Goal: Task Accomplishment & Management: Use online tool/utility

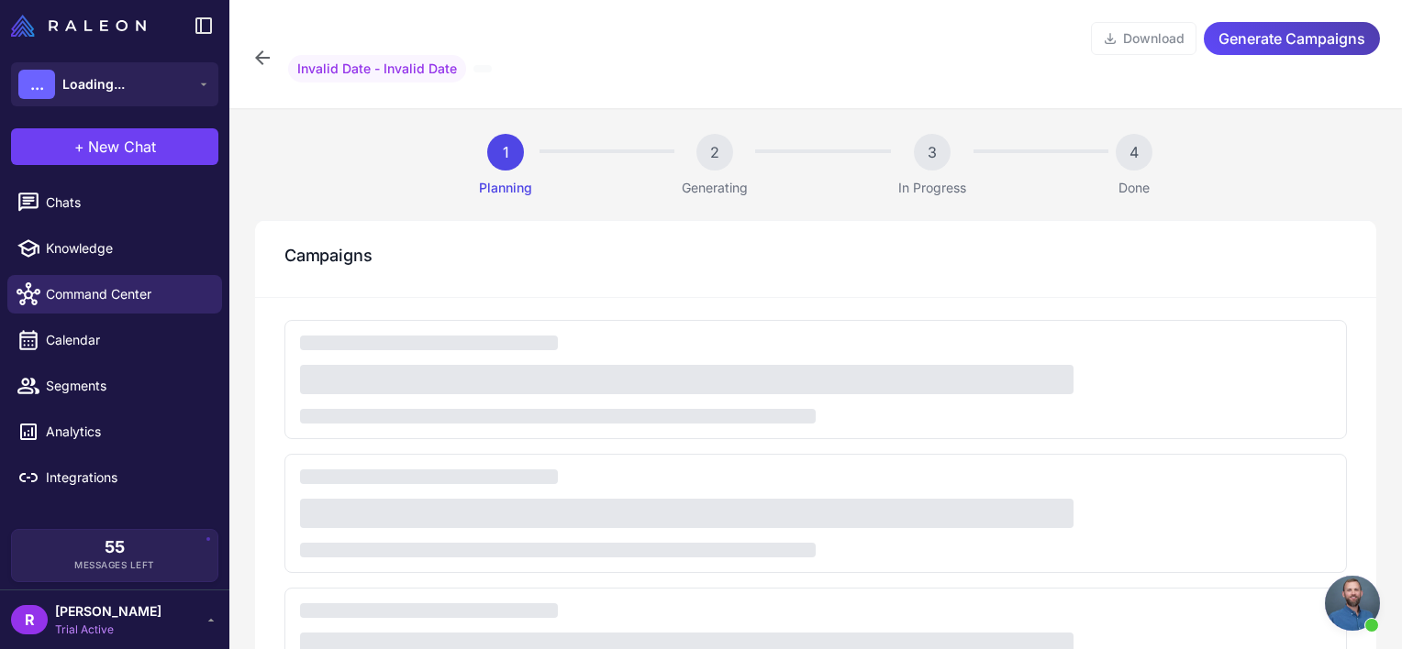
scroll to position [919, 0]
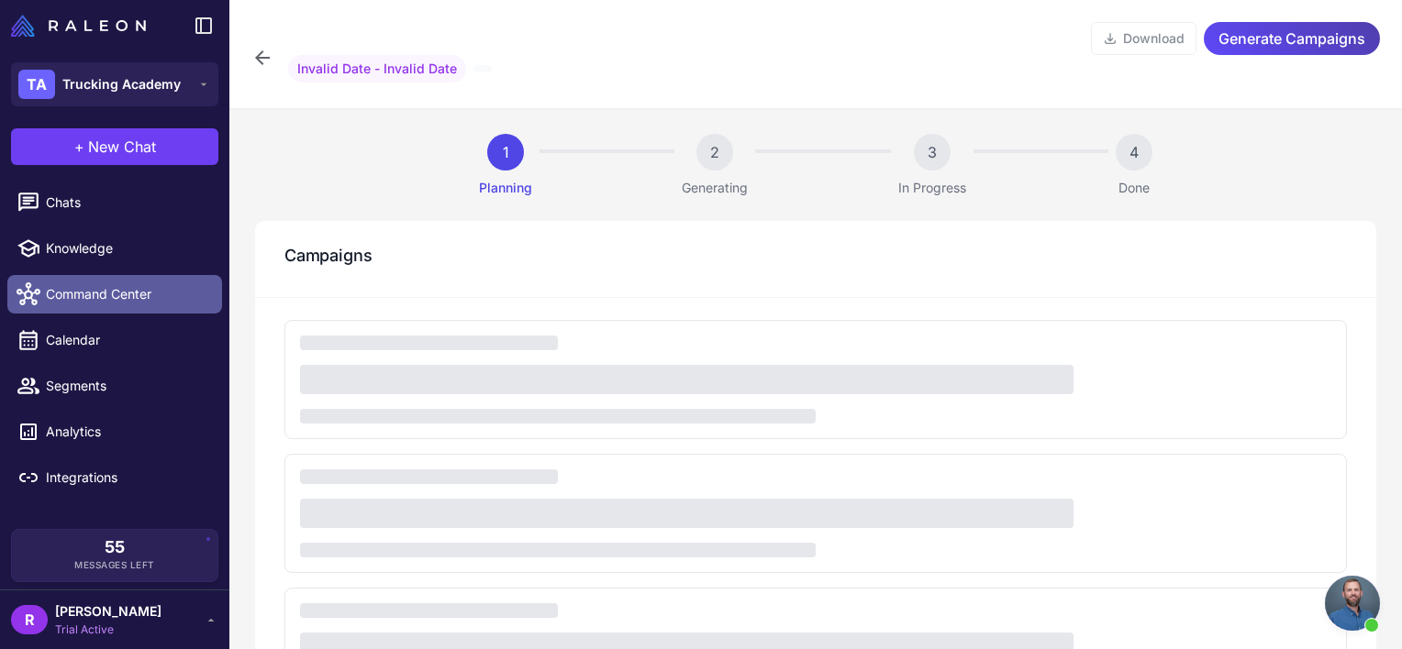
click at [117, 283] on link "Command Center" at bounding box center [114, 294] width 215 height 39
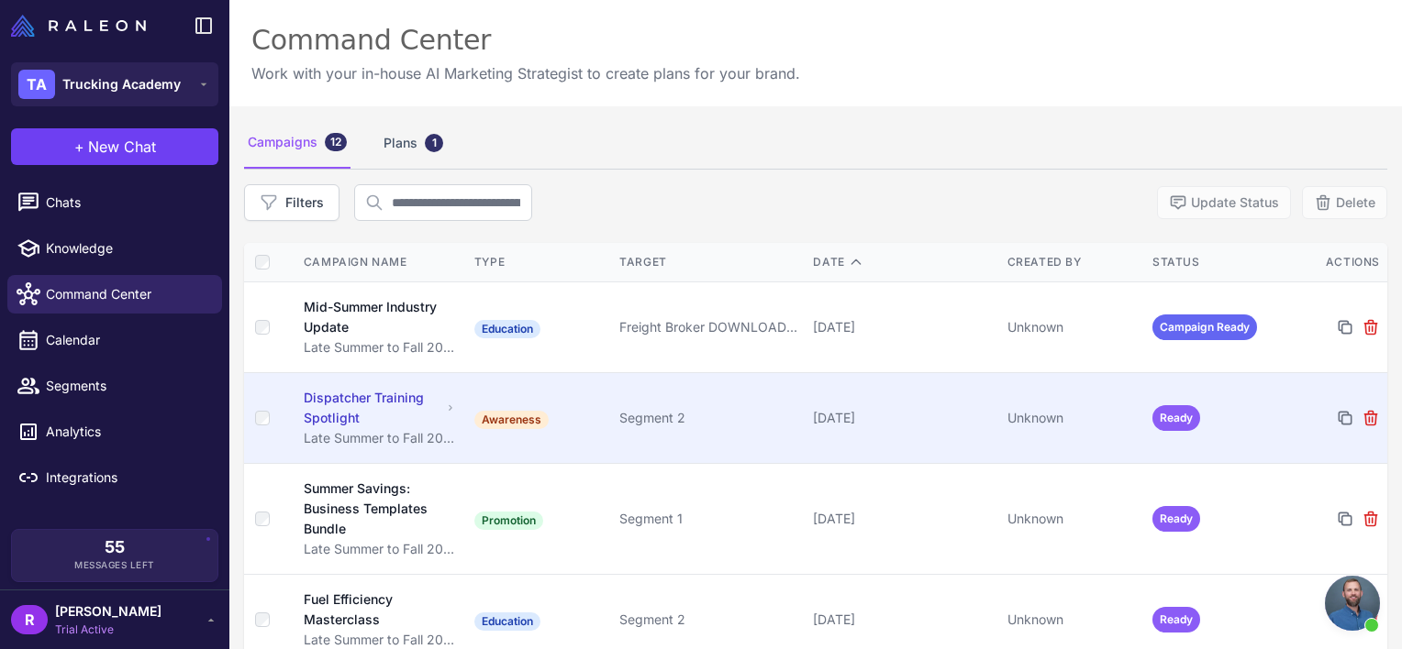
click at [356, 421] on div "Dispatcher Training Spotlight" at bounding box center [373, 408] width 138 height 40
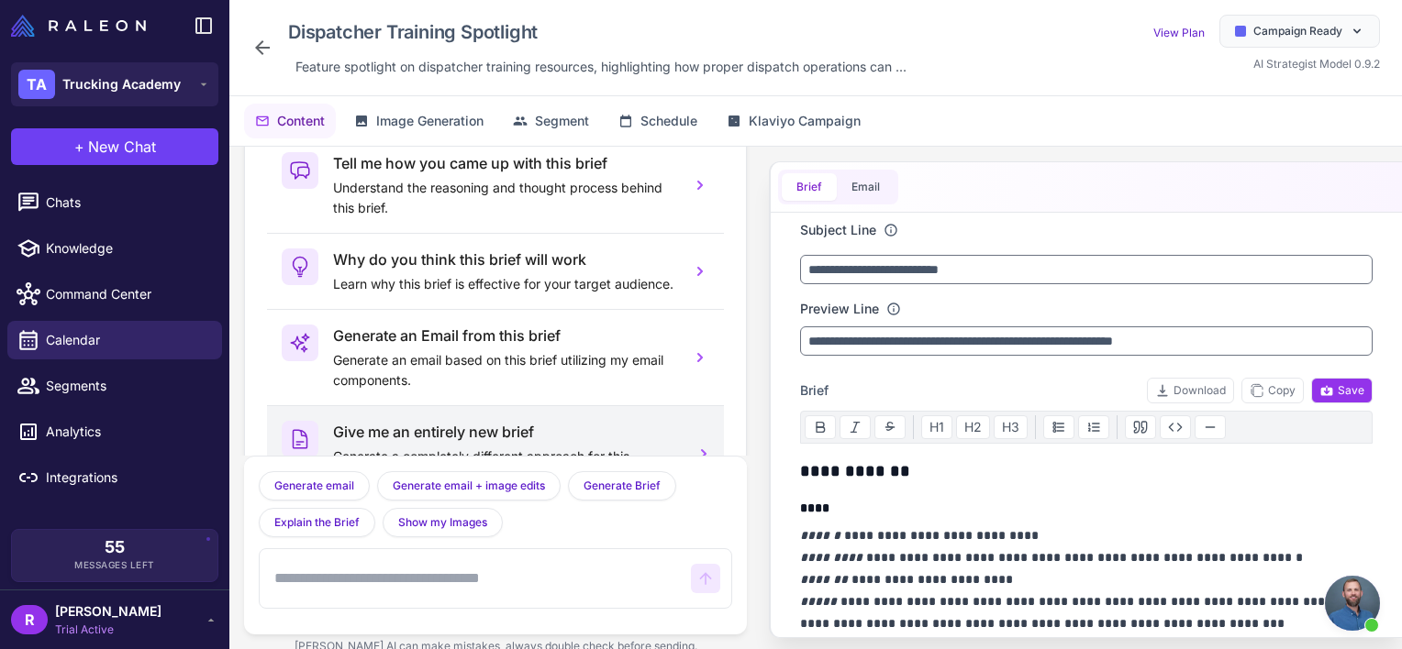
scroll to position [99, 0]
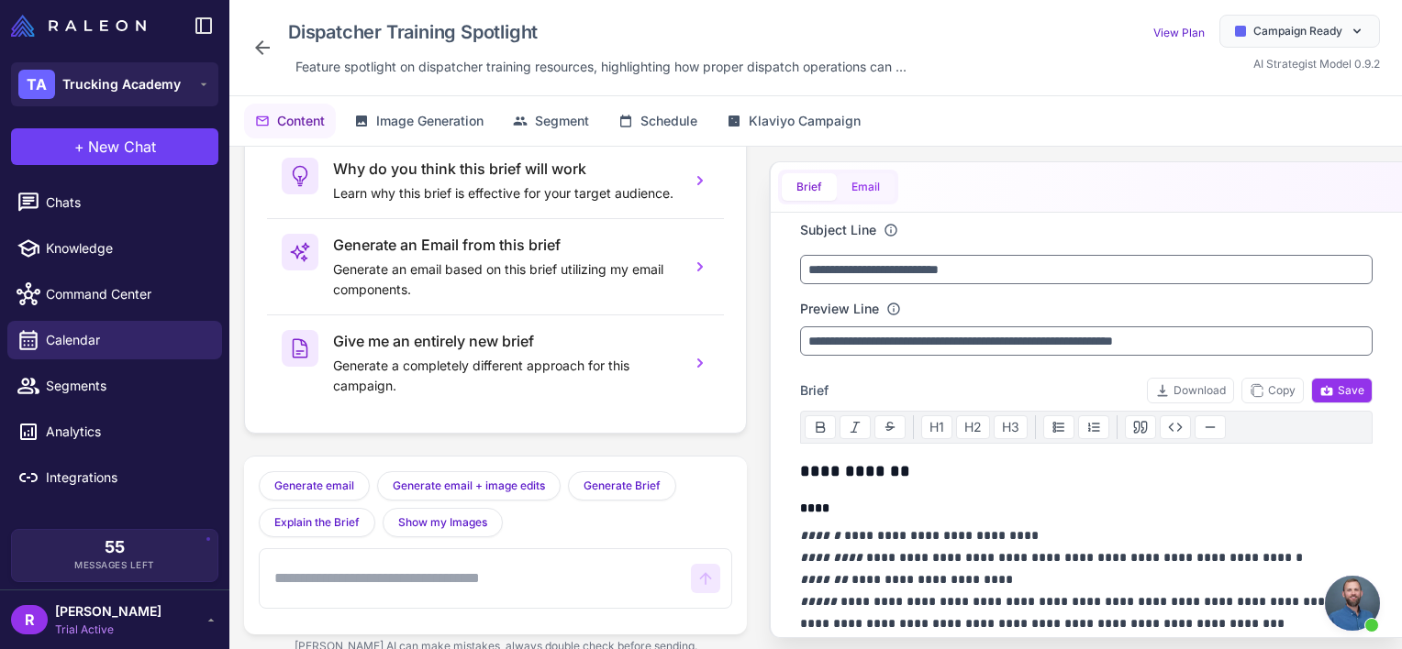
click at [866, 185] on button "Email" at bounding box center [866, 187] width 58 height 28
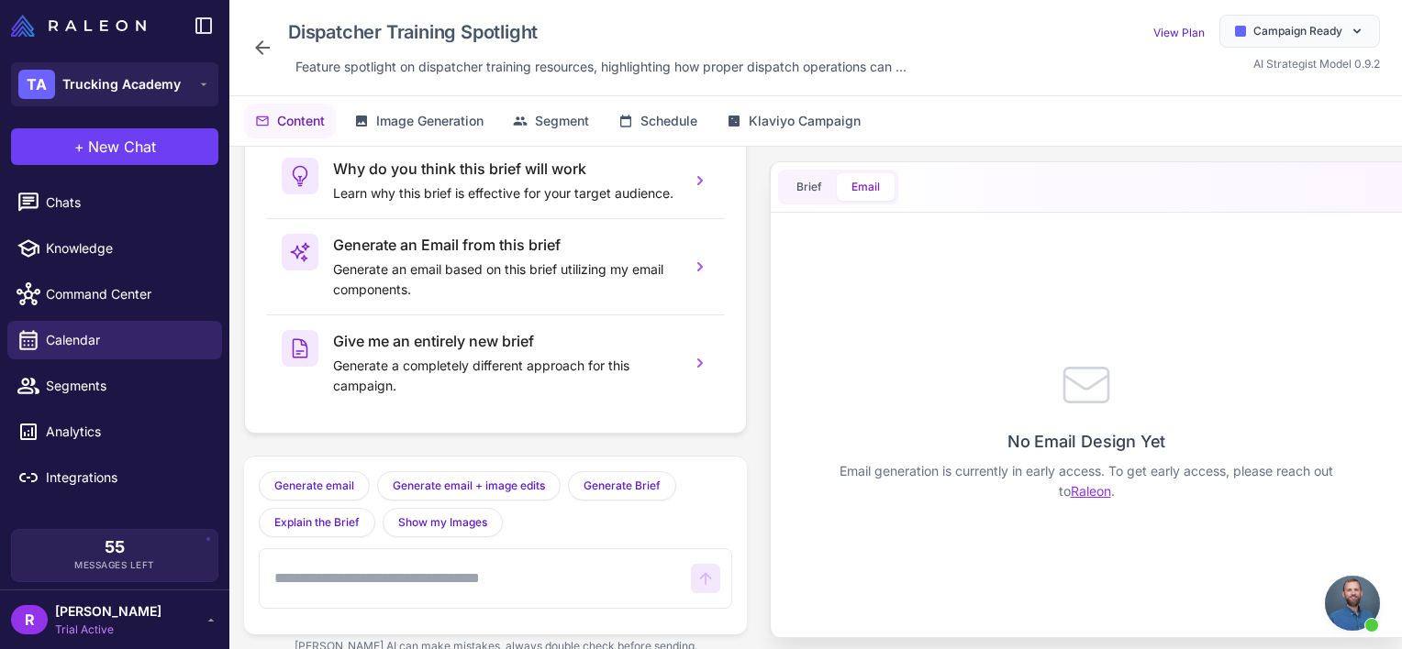
click at [1101, 492] on link "Raleon" at bounding box center [1091, 491] width 40 height 16
click at [995, 54] on div "Dispatcher Training Spotlight Feature spotlight on dispatcher training resource…" at bounding box center [815, 48] width 1128 height 66
